Goal: Task Accomplishment & Management: Use online tool/utility

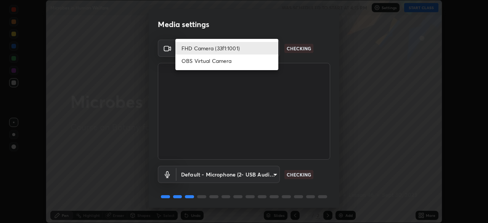
scroll to position [223, 488]
click at [295, 58] on div at bounding box center [244, 111] width 488 height 223
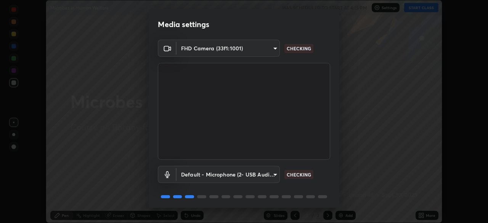
click at [258, 176] on body "Erase all Microbes in Human Welfare WAS SCHEDULED TO START AT 4:15 PM Settings …" at bounding box center [244, 111] width 488 height 223
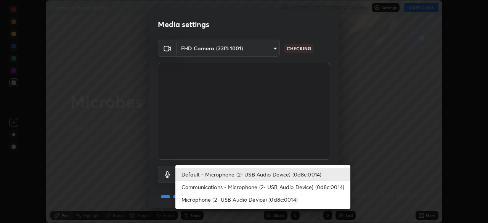
click at [331, 149] on div at bounding box center [244, 111] width 488 height 223
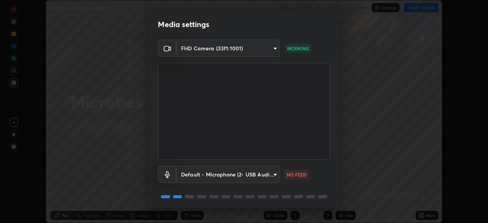
click at [261, 174] on body "Erase all Microbes in Human Welfare WAS SCHEDULED TO START AT 4:15 PM Settings …" at bounding box center [244, 111] width 488 height 223
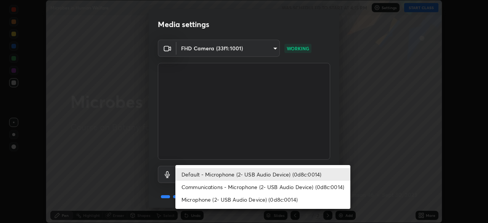
click at [233, 197] on li "Microphone (2- USB Audio Device) (0d8c:0014)" at bounding box center [262, 199] width 175 height 13
type input "b673ef06b2dab99450b44fb1d200b0319cb147da5a684de3e3b74b8bc1d6e17e"
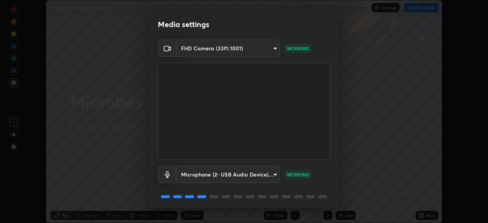
scroll to position [27, 0]
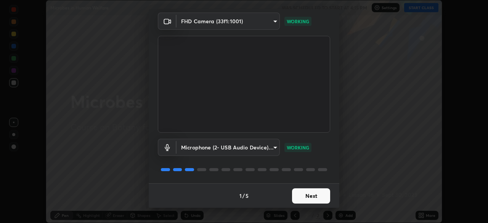
click at [317, 195] on button "Next" at bounding box center [311, 195] width 38 height 15
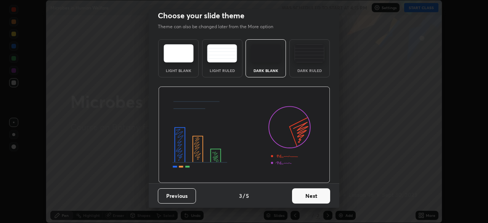
click at [319, 198] on button "Next" at bounding box center [311, 195] width 38 height 15
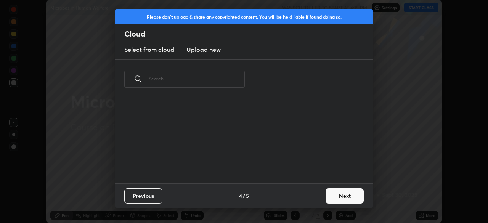
click at [333, 196] on button "Next" at bounding box center [345, 195] width 38 height 15
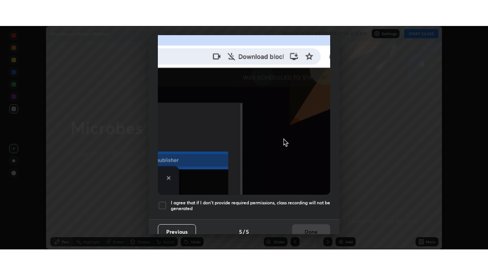
scroll to position [183, 0]
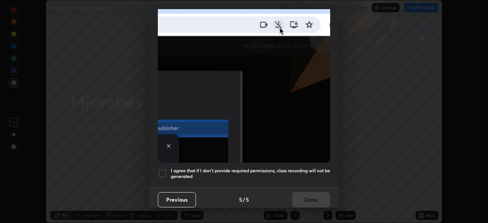
click at [313, 168] on h5 "I agree that if I don't provide required permissions, class recording will not …" at bounding box center [250, 174] width 159 height 12
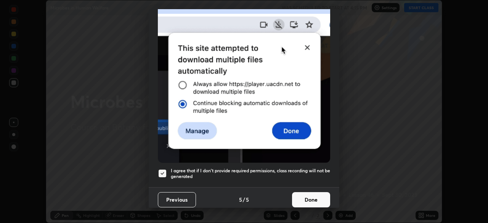
click at [315, 194] on button "Done" at bounding box center [311, 199] width 38 height 15
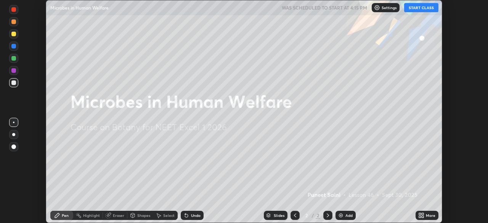
click at [415, 10] on button "START CLASS" at bounding box center [421, 7] width 34 height 9
click at [426, 215] on div "More" at bounding box center [431, 216] width 10 height 4
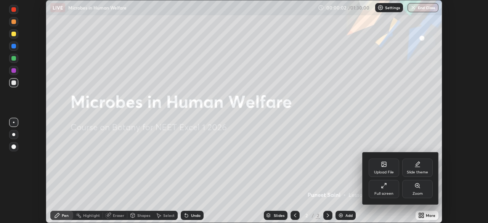
click at [393, 192] on div "Full screen" at bounding box center [384, 194] width 19 height 4
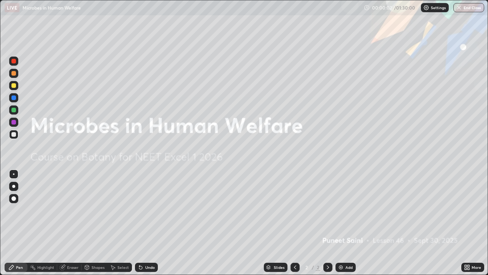
scroll to position [275, 488]
click at [347, 223] on div "Add" at bounding box center [349, 267] width 7 height 4
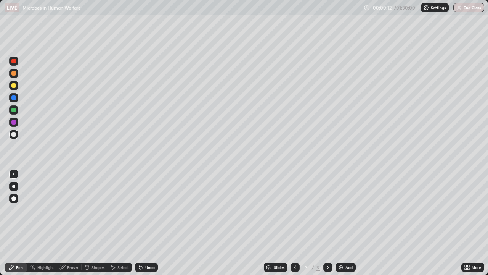
click at [13, 185] on div at bounding box center [13, 186] width 3 height 3
click at [143, 223] on div "Undo" at bounding box center [146, 266] width 23 height 9
click at [147, 223] on div "Undo" at bounding box center [150, 267] width 10 height 4
click at [146, 223] on div "Undo" at bounding box center [146, 266] width 23 height 9
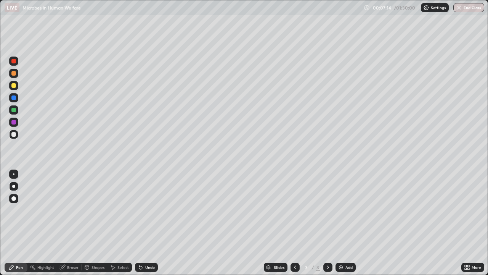
click at [74, 223] on div "Eraser" at bounding box center [72, 267] width 11 height 4
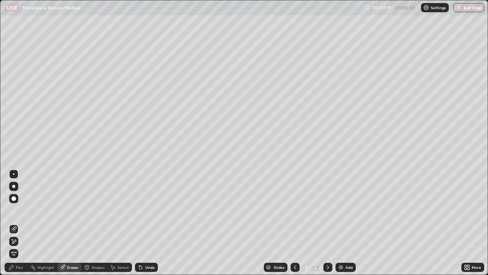
click at [15, 223] on div "Pen" at bounding box center [16, 266] width 23 height 9
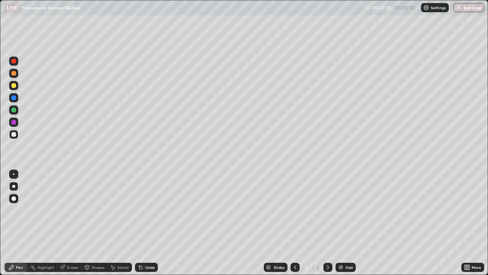
click at [14, 135] on div at bounding box center [13, 134] width 5 height 5
click at [14, 134] on div at bounding box center [13, 134] width 5 height 5
click at [71, 223] on div "Eraser" at bounding box center [72, 267] width 11 height 4
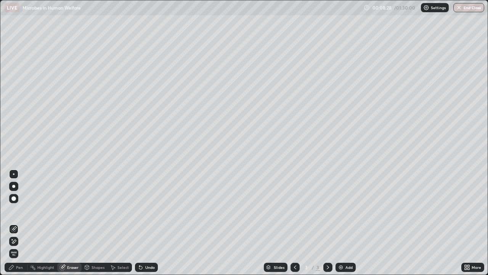
click at [19, 223] on div "Pen" at bounding box center [16, 266] width 23 height 9
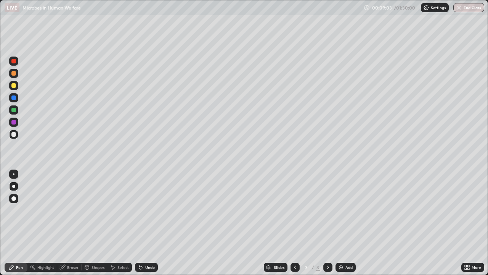
click at [72, 223] on div "Eraser" at bounding box center [72, 267] width 11 height 4
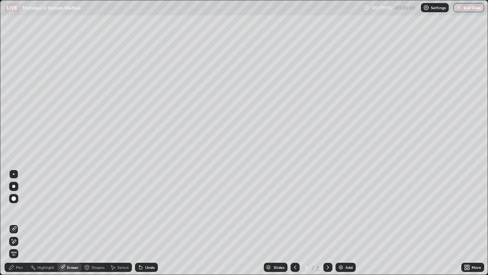
click at [18, 223] on div "Pen" at bounding box center [16, 266] width 23 height 9
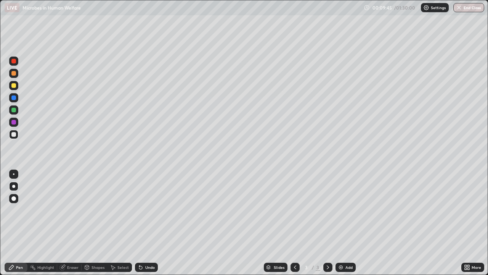
click at [78, 223] on div "Eraser" at bounding box center [72, 267] width 11 height 4
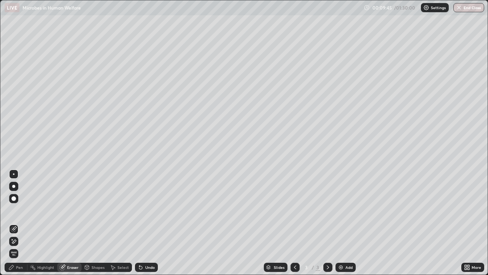
click at [15, 223] on icon at bounding box center [14, 241] width 6 height 6
click at [15, 223] on div "Pen" at bounding box center [16, 266] width 23 height 9
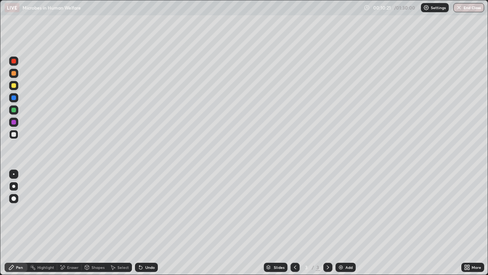
click at [72, 223] on div "Eraser" at bounding box center [72, 267] width 11 height 4
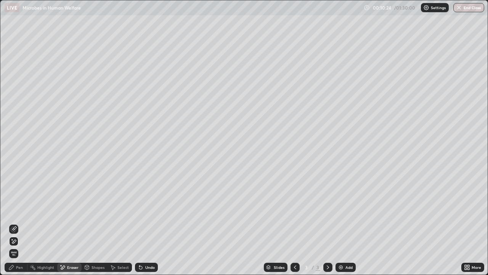
click at [11, 223] on icon at bounding box center [11, 267] width 5 height 5
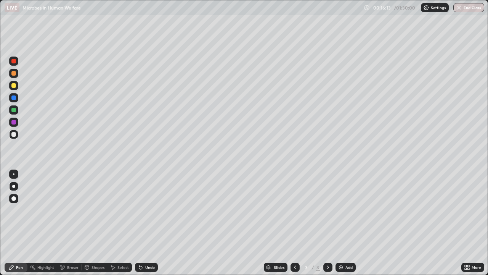
click at [344, 223] on div "Add" at bounding box center [346, 266] width 20 height 9
click at [17, 85] on div at bounding box center [13, 85] width 9 height 9
click at [14, 134] on div at bounding box center [13, 134] width 5 height 5
click at [15, 101] on div at bounding box center [13, 97] width 9 height 9
click at [14, 87] on div at bounding box center [13, 85] width 5 height 5
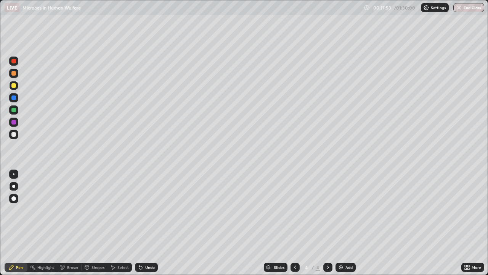
click at [17, 133] on div at bounding box center [13, 134] width 9 height 9
click at [154, 223] on div "Undo" at bounding box center [146, 266] width 23 height 9
click at [150, 223] on div "Undo" at bounding box center [150, 267] width 10 height 4
click at [344, 223] on div "Add" at bounding box center [346, 266] width 20 height 9
click at [468, 223] on icon at bounding box center [469, 268] width 2 height 2
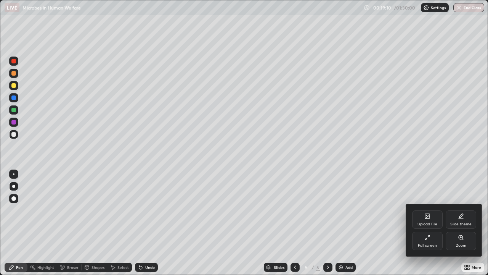
click at [429, 219] on icon at bounding box center [428, 216] width 6 height 6
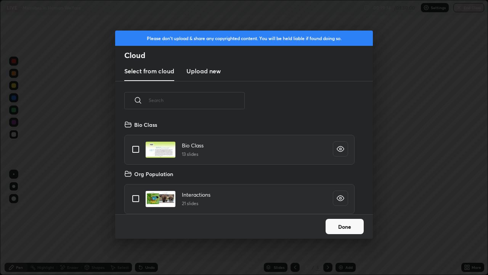
scroll to position [152, 0]
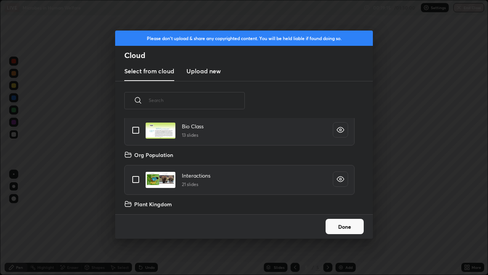
click at [137, 179] on input "grid" at bounding box center [136, 179] width 16 height 16
checkbox input "true"
click at [330, 223] on button "Done" at bounding box center [345, 226] width 38 height 15
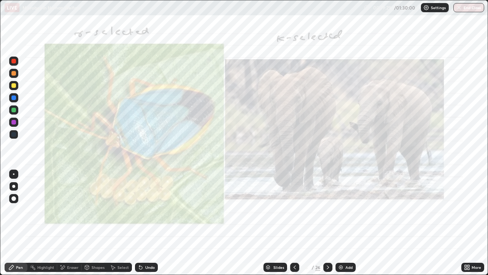
click at [331, 223] on div at bounding box center [327, 266] width 9 height 9
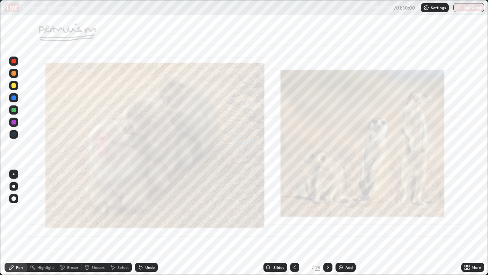
click at [331, 223] on div at bounding box center [327, 266] width 9 height 9
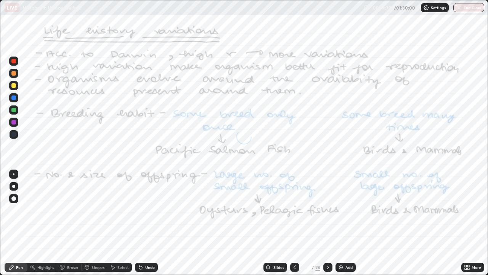
click at [331, 223] on div at bounding box center [327, 266] width 9 height 9
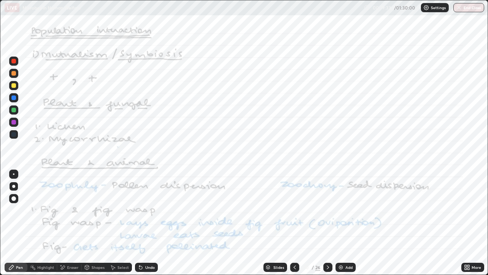
click at [331, 223] on div at bounding box center [327, 266] width 9 height 9
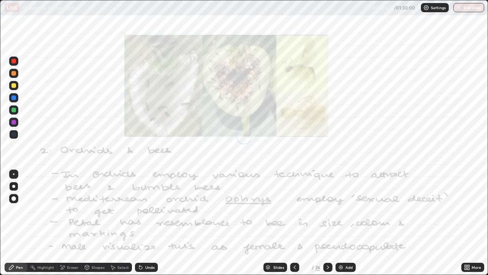
click at [331, 223] on div at bounding box center [327, 266] width 9 height 9
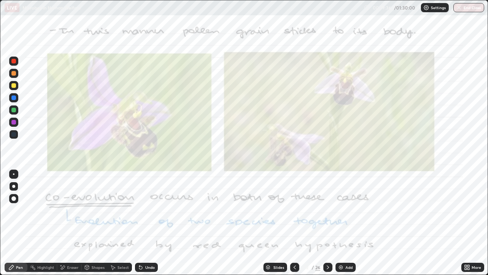
click at [330, 223] on div at bounding box center [327, 266] width 9 height 9
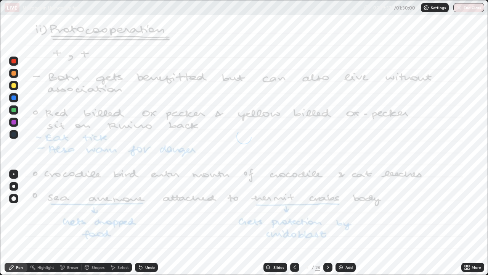
click at [327, 223] on icon at bounding box center [328, 267] width 6 height 6
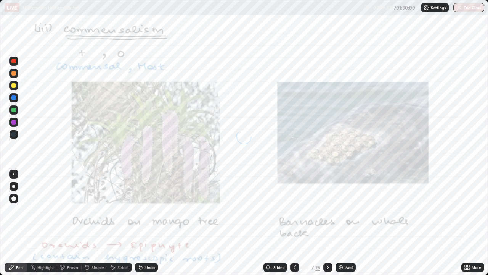
click at [329, 223] on icon at bounding box center [328, 267] width 6 height 6
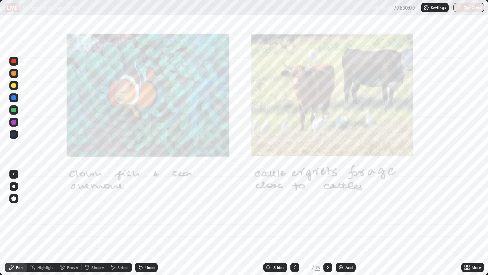
click at [297, 223] on div at bounding box center [294, 266] width 9 height 9
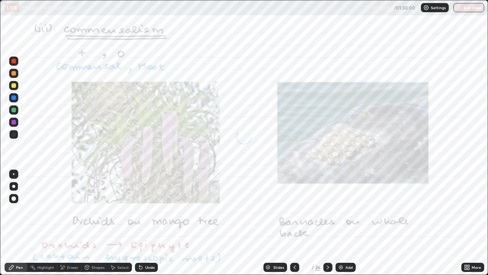
click at [294, 223] on icon at bounding box center [295, 267] width 6 height 6
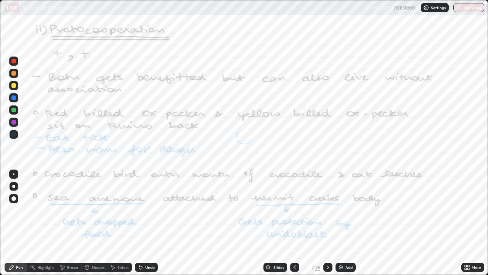
click at [294, 223] on icon at bounding box center [295, 267] width 6 height 6
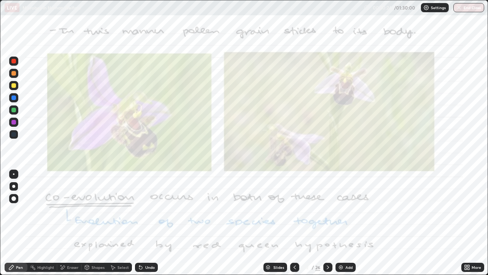
click at [294, 223] on icon at bounding box center [295, 267] width 6 height 6
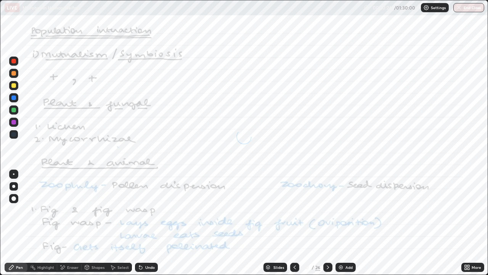
click at [294, 223] on icon at bounding box center [295, 267] width 6 height 6
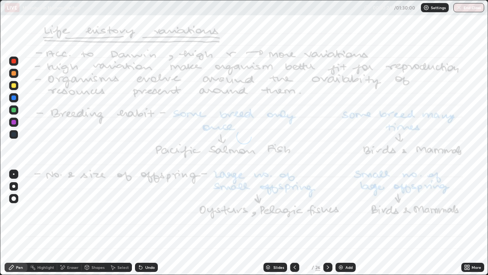
click at [294, 223] on icon at bounding box center [295, 267] width 6 height 6
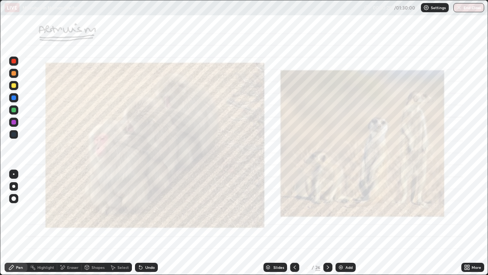
click at [294, 223] on icon at bounding box center [295, 267] width 6 height 6
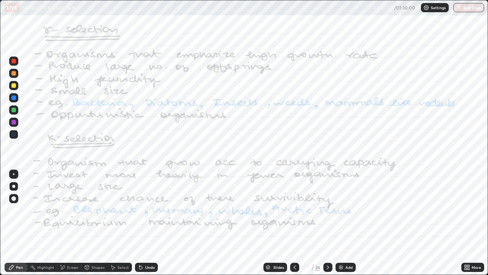
click at [294, 223] on icon at bounding box center [295, 267] width 6 height 6
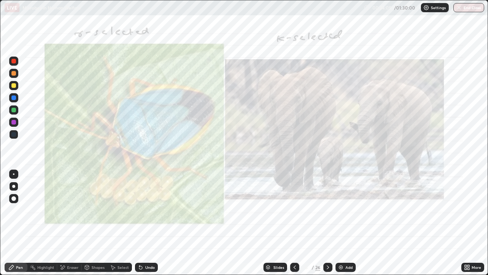
click at [327, 223] on icon at bounding box center [328, 267] width 2 height 4
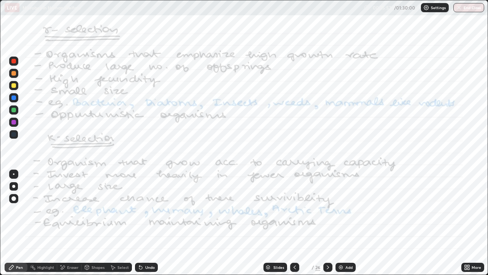
click at [297, 223] on div at bounding box center [294, 266] width 9 height 9
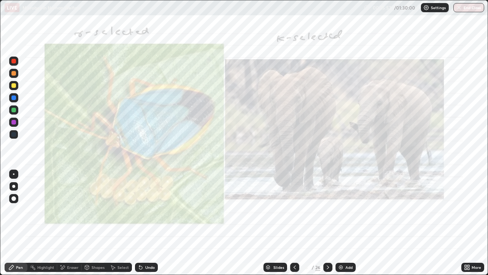
click at [294, 223] on icon at bounding box center [295, 267] width 6 height 6
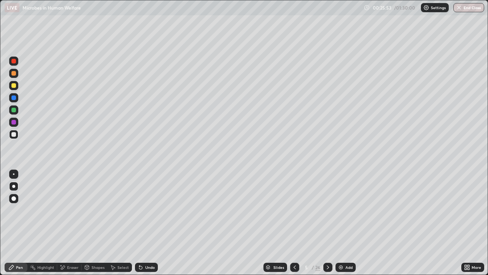
click at [294, 223] on icon at bounding box center [295, 267] width 6 height 6
click at [328, 223] on icon at bounding box center [328, 267] width 6 height 6
click at [327, 223] on icon at bounding box center [328, 267] width 2 height 4
click at [328, 223] on icon at bounding box center [328, 267] width 6 height 6
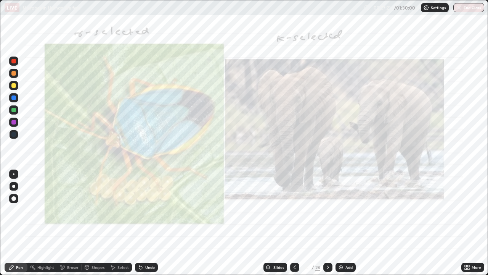
click at [326, 223] on icon at bounding box center [328, 267] width 6 height 6
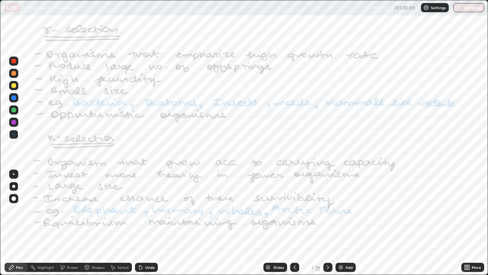
click at [294, 223] on icon at bounding box center [295, 267] width 6 height 6
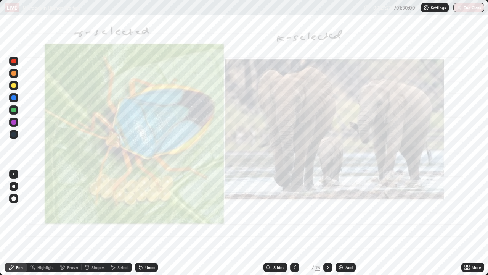
click at [332, 223] on div at bounding box center [327, 266] width 9 height 15
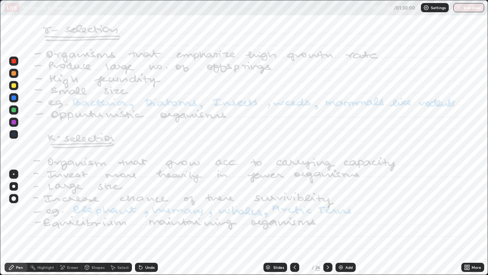
click at [328, 223] on icon at bounding box center [328, 267] width 6 height 6
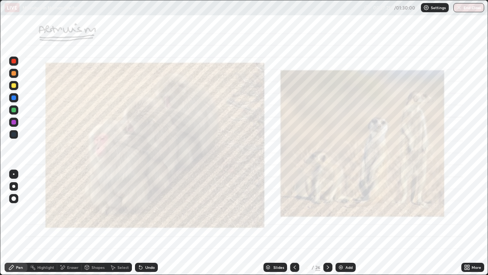
click at [298, 223] on div at bounding box center [294, 266] width 9 height 9
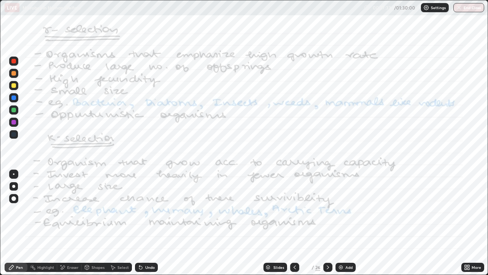
click at [327, 223] on icon at bounding box center [328, 267] width 6 height 6
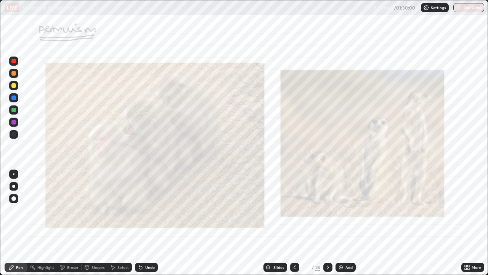
click at [327, 223] on icon at bounding box center [328, 267] width 6 height 6
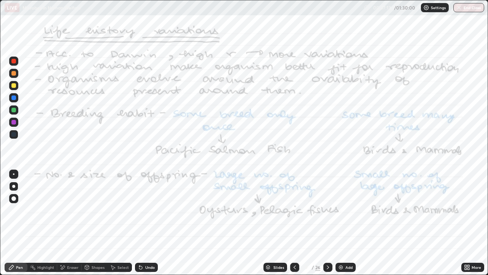
click at [328, 223] on icon at bounding box center [328, 267] width 6 height 6
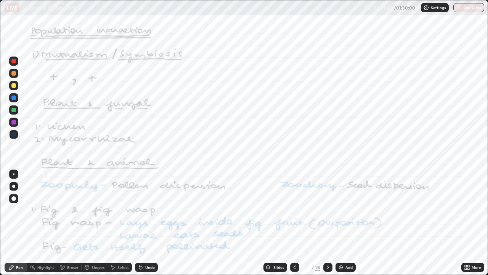
click at [327, 223] on icon at bounding box center [328, 267] width 6 height 6
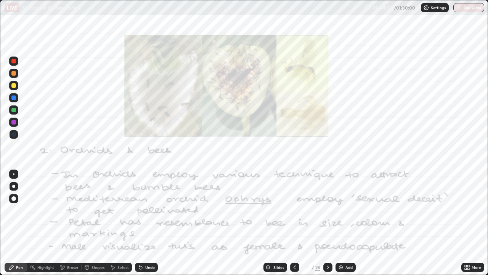
click at [294, 223] on icon at bounding box center [295, 267] width 6 height 6
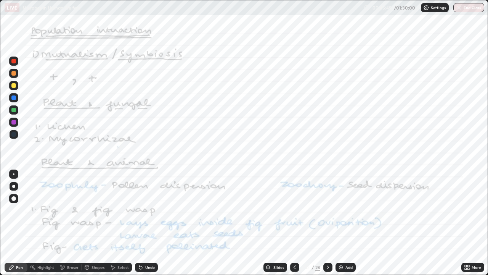
click at [328, 223] on icon at bounding box center [328, 267] width 6 height 6
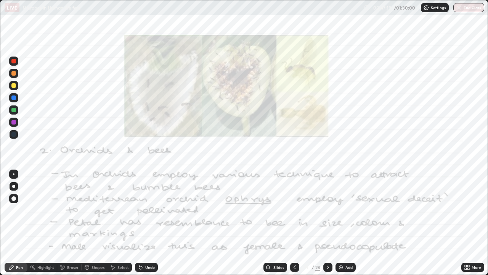
click at [327, 223] on icon at bounding box center [328, 267] width 6 height 6
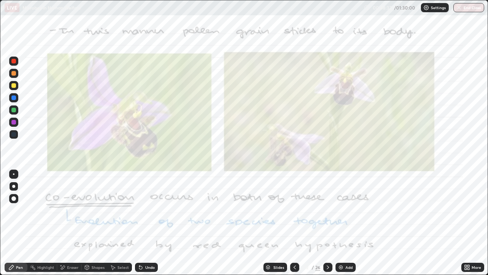
click at [295, 223] on icon at bounding box center [295, 267] width 6 height 6
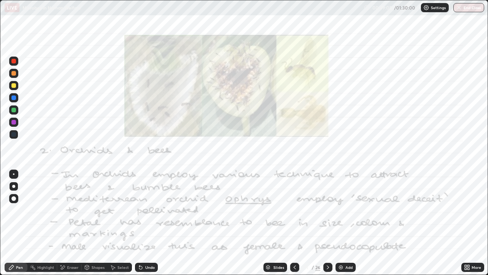
click at [327, 223] on div at bounding box center [327, 266] width 9 height 9
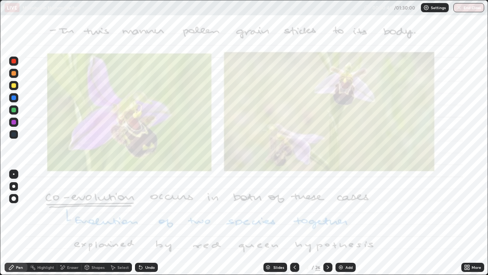
click at [297, 223] on div at bounding box center [294, 266] width 9 height 9
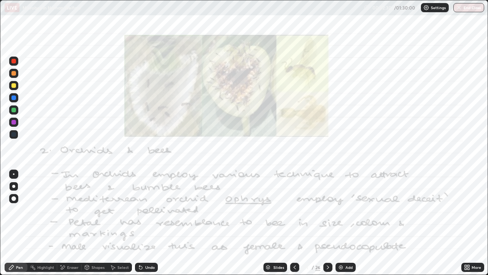
click at [331, 223] on div at bounding box center [327, 266] width 9 height 9
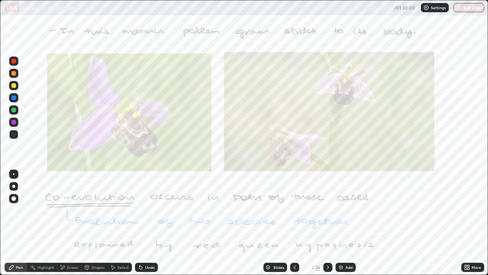
click at [332, 223] on div at bounding box center [327, 266] width 9 height 9
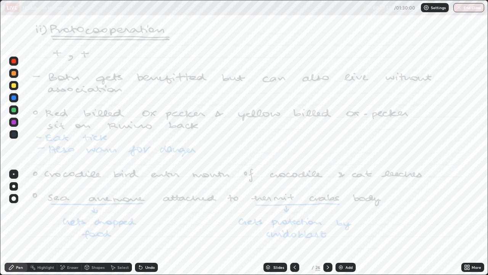
click at [328, 223] on icon at bounding box center [328, 267] width 2 height 4
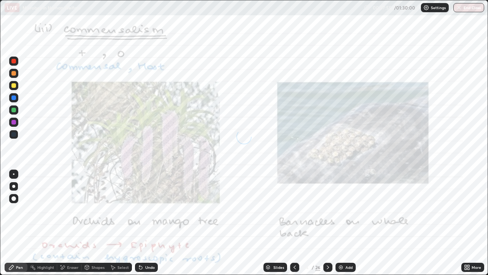
click at [330, 223] on icon at bounding box center [328, 267] width 6 height 6
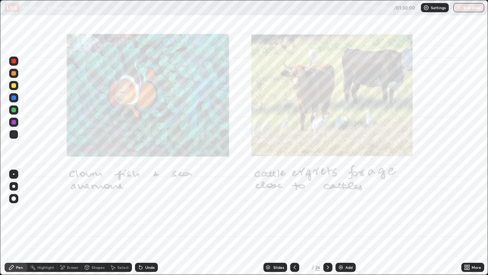
click at [329, 223] on icon at bounding box center [328, 267] width 6 height 6
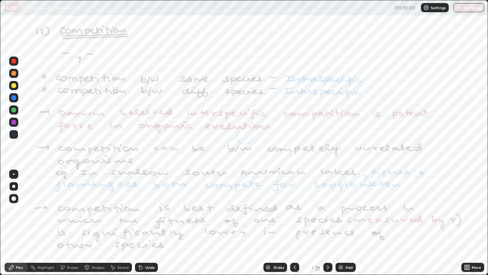
click at [297, 223] on div at bounding box center [294, 266] width 9 height 9
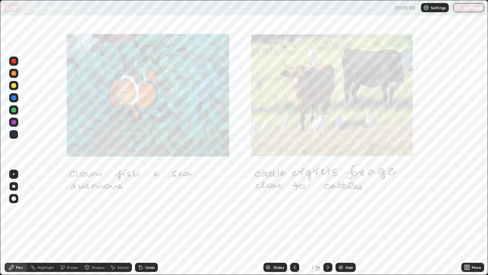
click at [294, 223] on icon at bounding box center [295, 267] width 6 height 6
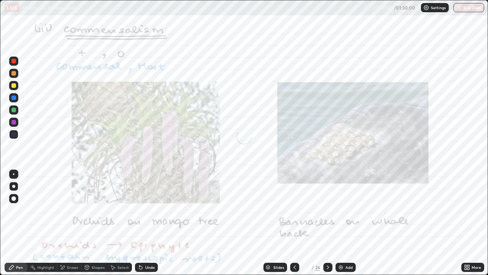
click at [294, 223] on icon at bounding box center [295, 267] width 2 height 4
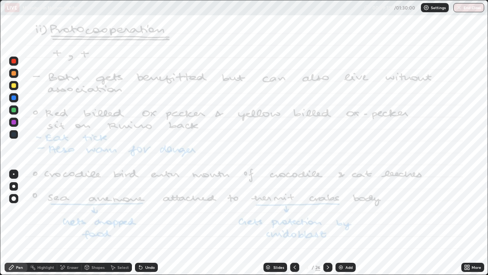
click at [328, 223] on icon at bounding box center [328, 267] width 2 height 4
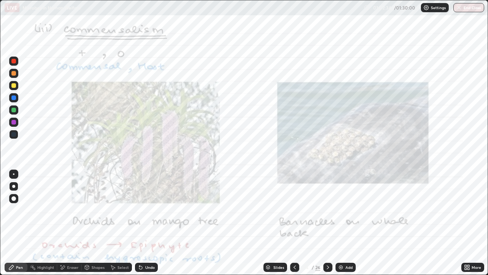
click at [327, 223] on icon at bounding box center [328, 267] width 6 height 6
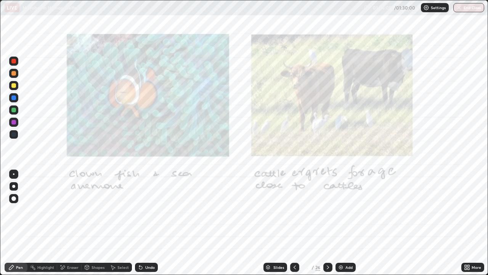
click at [328, 223] on icon at bounding box center [328, 267] width 6 height 6
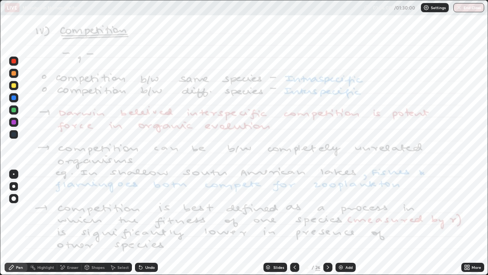
click at [327, 223] on icon at bounding box center [328, 267] width 6 height 6
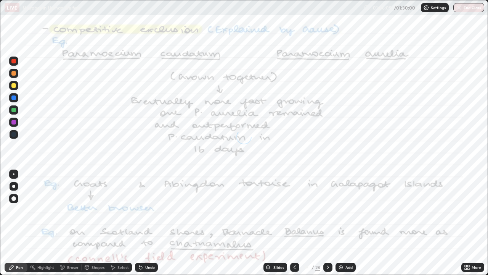
click at [327, 223] on icon at bounding box center [328, 267] width 6 height 6
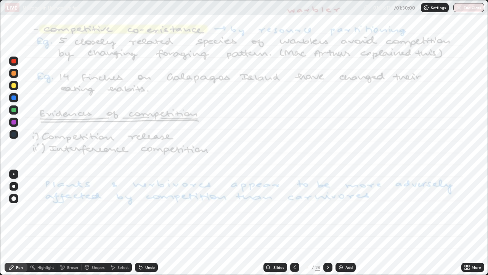
click at [327, 223] on icon at bounding box center [328, 267] width 6 height 6
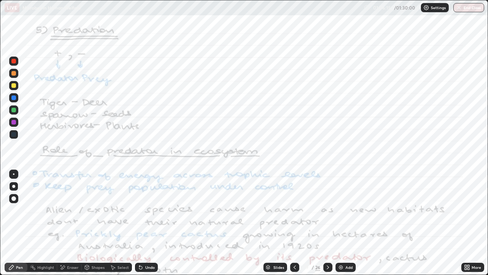
click at [326, 223] on icon at bounding box center [328, 267] width 6 height 6
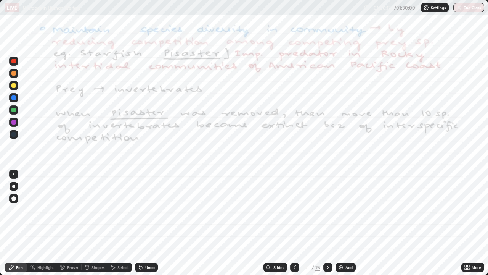
click at [327, 223] on icon at bounding box center [328, 267] width 6 height 6
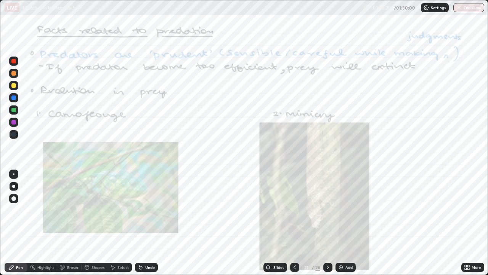
click at [327, 223] on icon at bounding box center [328, 267] width 6 height 6
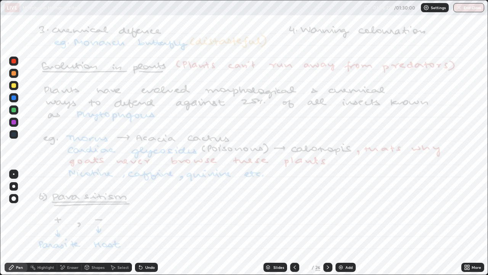
click at [328, 223] on icon at bounding box center [328, 267] width 6 height 6
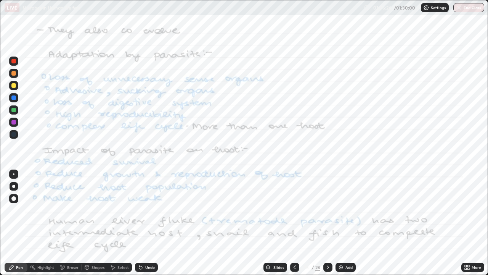
click at [294, 223] on icon at bounding box center [295, 267] width 6 height 6
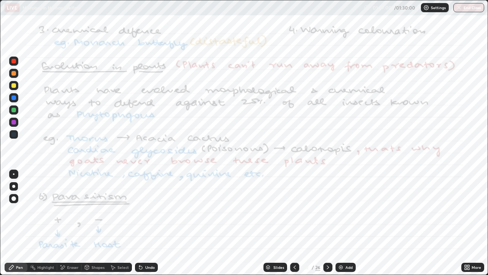
click at [327, 223] on icon at bounding box center [328, 267] width 6 height 6
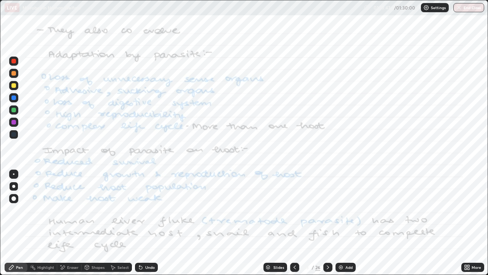
click at [294, 223] on icon at bounding box center [295, 267] width 6 height 6
click at [294, 223] on icon at bounding box center [295, 267] width 2 height 4
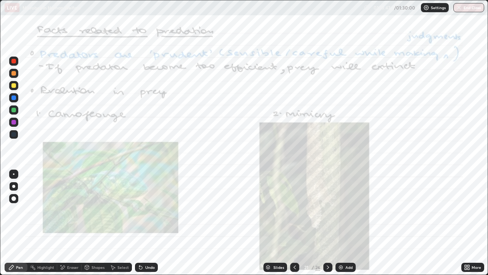
click at [294, 223] on icon at bounding box center [295, 267] width 6 height 6
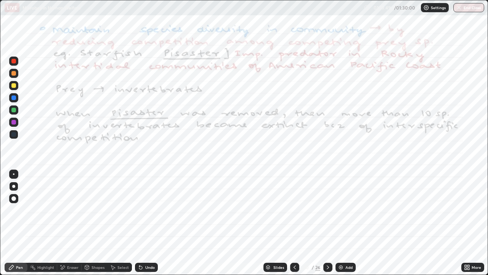
click at [297, 223] on div at bounding box center [294, 266] width 9 height 9
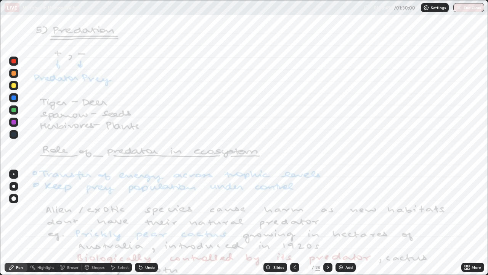
click at [294, 223] on icon at bounding box center [295, 267] width 6 height 6
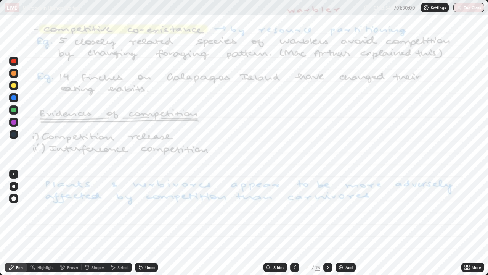
click at [328, 223] on icon at bounding box center [328, 267] width 6 height 6
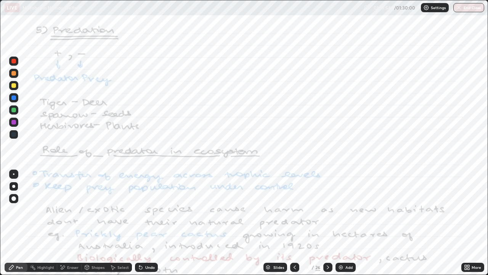
click at [328, 223] on icon at bounding box center [328, 267] width 6 height 6
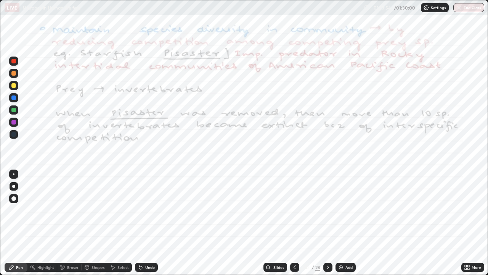
click at [328, 223] on icon at bounding box center [328, 267] width 6 height 6
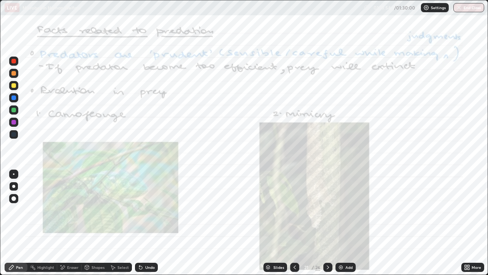
click at [328, 223] on icon at bounding box center [328, 267] width 6 height 6
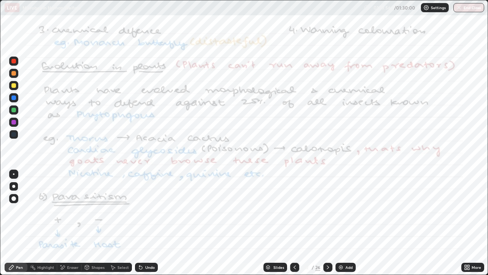
click at [323, 223] on div at bounding box center [327, 266] width 9 height 9
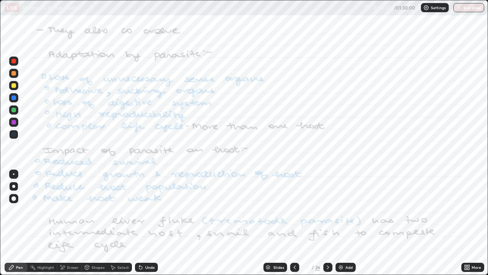
click at [324, 223] on div at bounding box center [327, 266] width 9 height 9
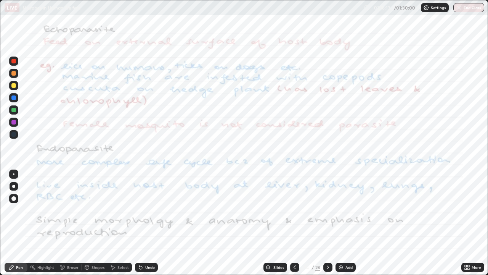
click at [328, 223] on icon at bounding box center [328, 267] width 6 height 6
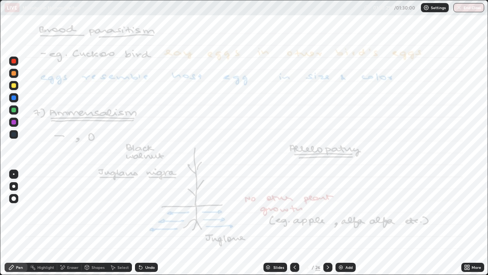
click at [328, 223] on div at bounding box center [327, 266] width 9 height 9
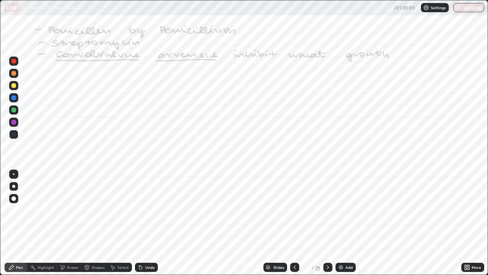
click at [294, 223] on icon at bounding box center [295, 267] width 6 height 6
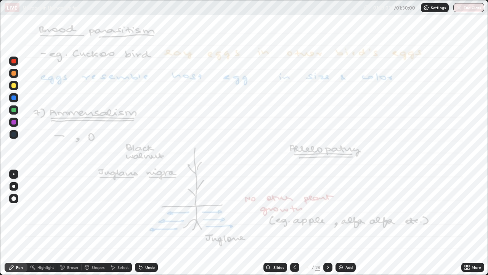
click at [327, 223] on icon at bounding box center [328, 267] width 6 height 6
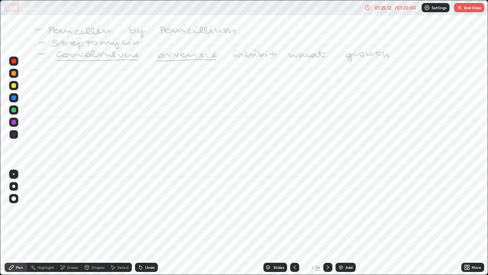
click at [328, 223] on icon at bounding box center [328, 267] width 6 height 6
click at [340, 223] on img at bounding box center [341, 267] width 6 height 6
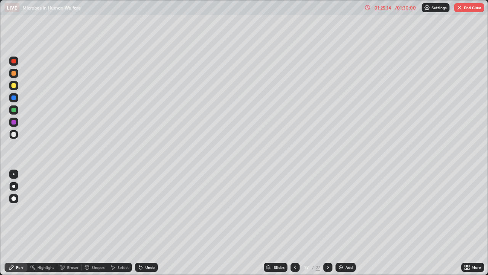
click at [297, 223] on div at bounding box center [295, 266] width 9 height 9
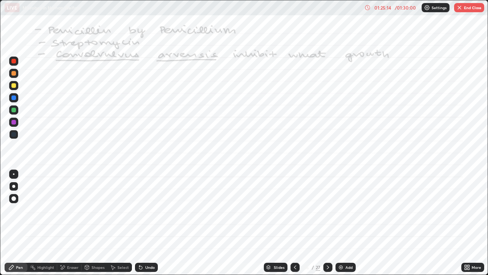
click at [294, 223] on icon at bounding box center [295, 267] width 6 height 6
click at [295, 223] on icon at bounding box center [295, 267] width 6 height 6
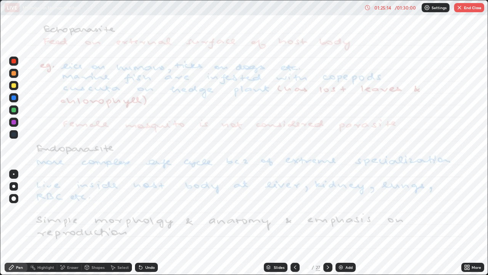
click at [295, 223] on icon at bounding box center [295, 267] width 6 height 6
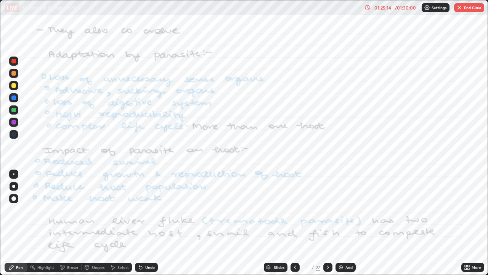
click at [294, 223] on icon at bounding box center [295, 267] width 2 height 4
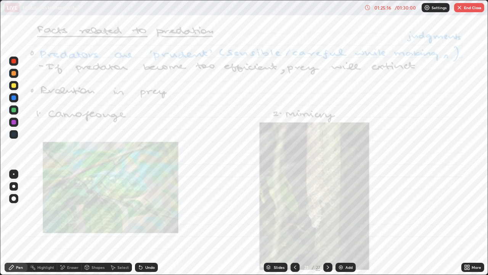
click at [297, 223] on icon at bounding box center [295, 267] width 6 height 6
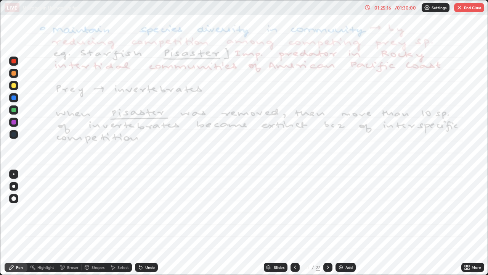
click at [297, 223] on div at bounding box center [295, 266] width 9 height 9
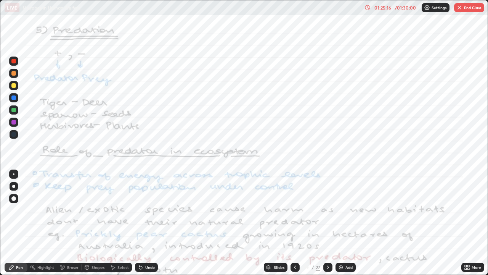
click at [294, 223] on icon at bounding box center [295, 267] width 6 height 6
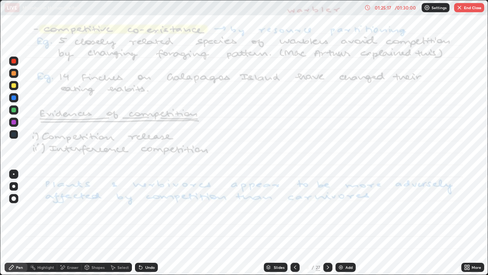
click at [294, 223] on icon at bounding box center [295, 267] width 6 height 6
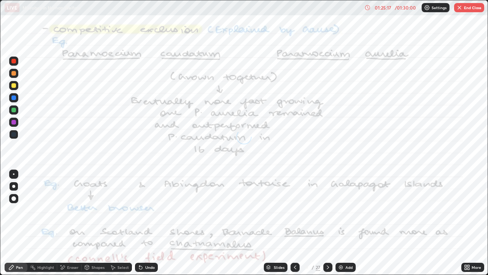
click at [294, 223] on icon at bounding box center [295, 267] width 6 height 6
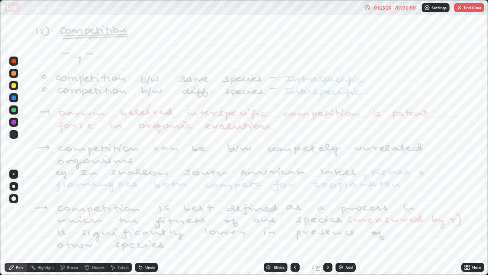
click at [327, 223] on icon at bounding box center [328, 267] width 6 height 6
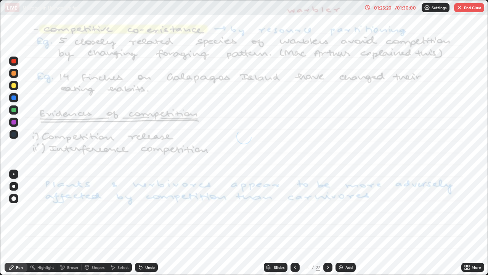
click at [327, 223] on icon at bounding box center [328, 267] width 6 height 6
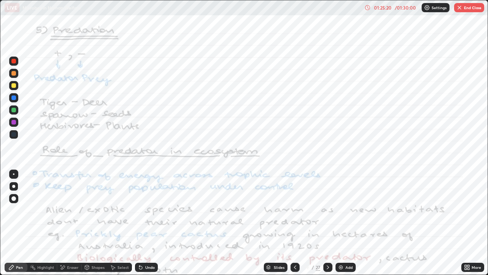
click at [327, 223] on icon at bounding box center [328, 267] width 6 height 6
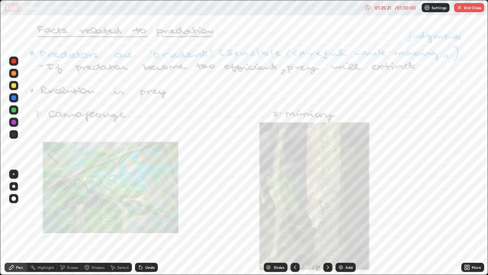
click at [327, 223] on icon at bounding box center [328, 267] width 6 height 6
click at [326, 223] on icon at bounding box center [328, 267] width 6 height 6
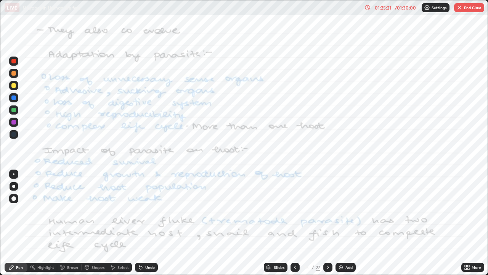
click at [326, 223] on icon at bounding box center [328, 267] width 6 height 6
click at [327, 223] on icon at bounding box center [328, 267] width 6 height 6
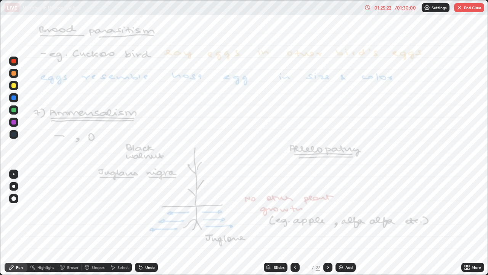
click at [327, 223] on icon at bounding box center [328, 267] width 2 height 4
click at [327, 223] on icon at bounding box center [328, 267] width 6 height 6
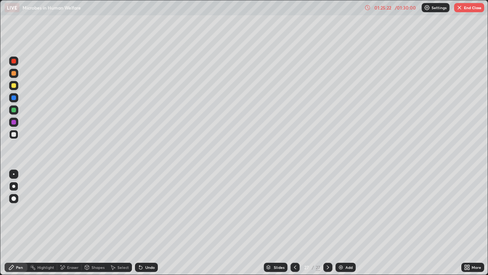
click at [327, 223] on icon at bounding box center [328, 267] width 6 height 6
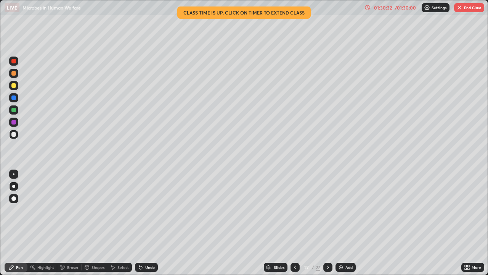
click at [471, 10] on button "End Class" at bounding box center [469, 7] width 30 height 9
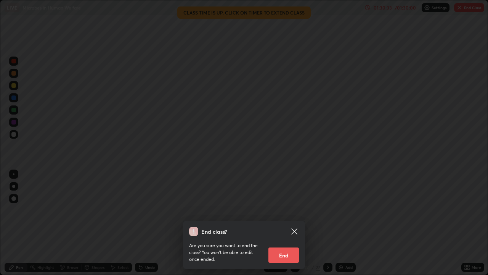
click at [279, 223] on button "End" at bounding box center [284, 254] width 31 height 15
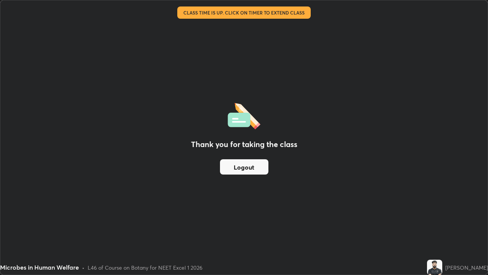
click at [244, 167] on button "Logout" at bounding box center [244, 166] width 48 height 15
